Goal: Navigation & Orientation: Find specific page/section

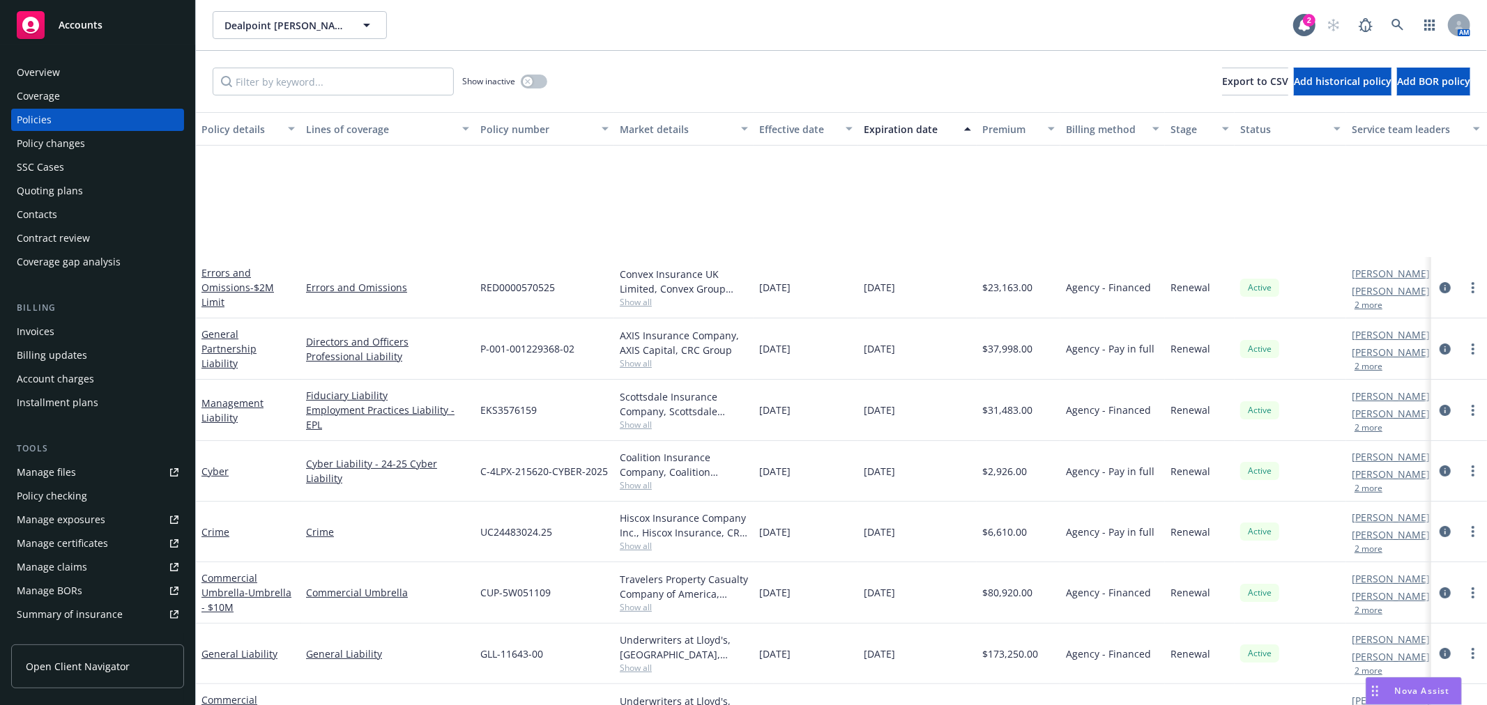
scroll to position [174, 0]
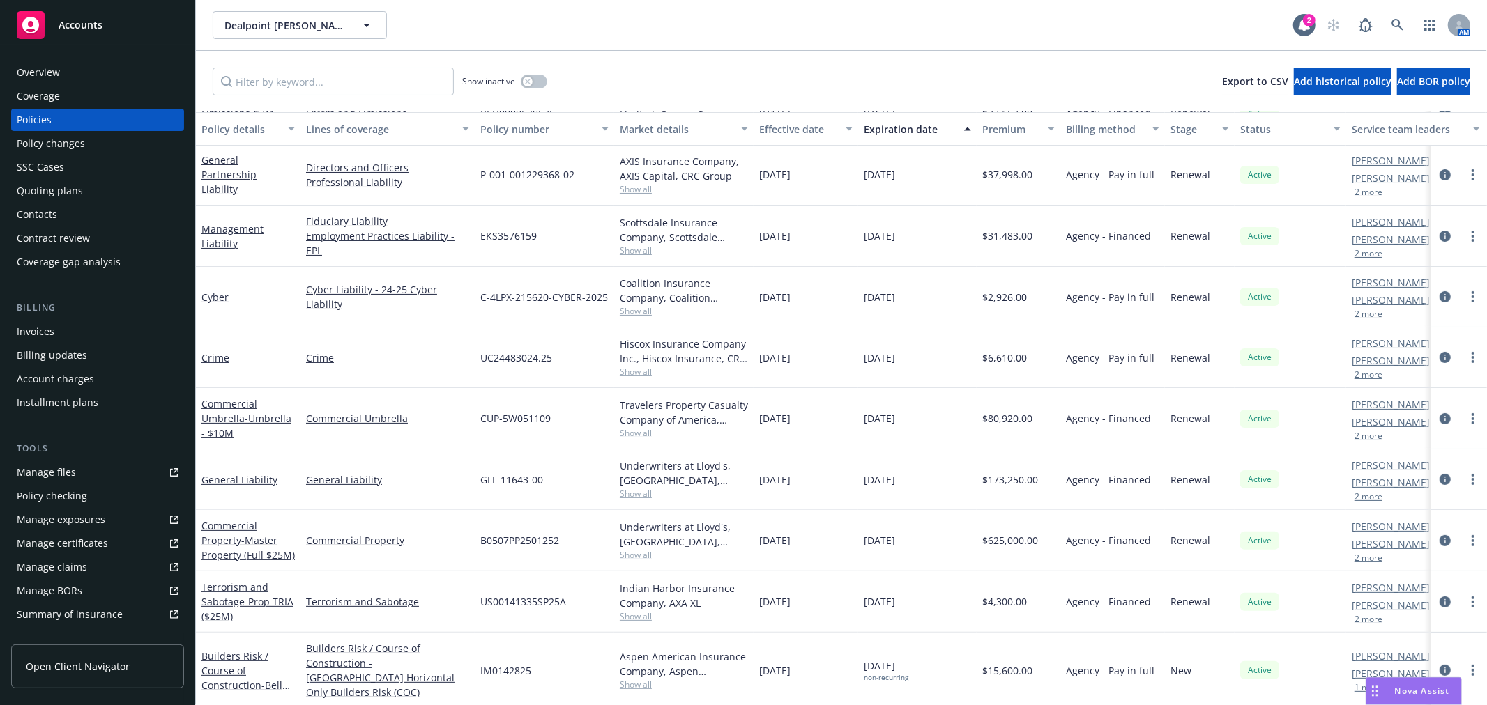
click at [99, 26] on span "Accounts" at bounding box center [81, 25] width 44 height 11
